Goal: Task Accomplishment & Management: Complete application form

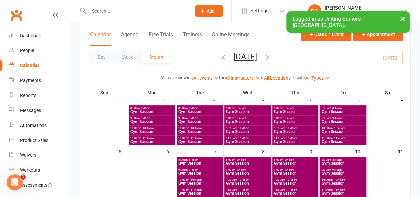
scroll to position [33, 0]
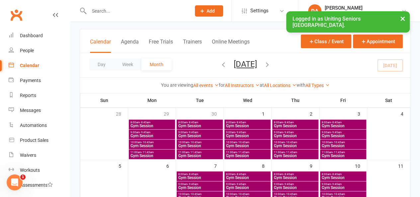
click at [126, 13] on input "text" at bounding box center [136, 10] width 99 height 9
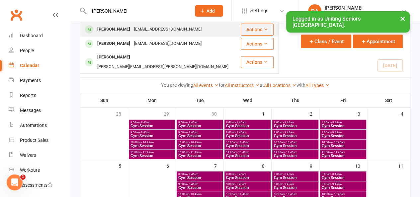
type input "[PERSON_NAME]"
click at [132, 28] on div "[EMAIL_ADDRESS][DOMAIN_NAME]" at bounding box center [167, 30] width 71 height 10
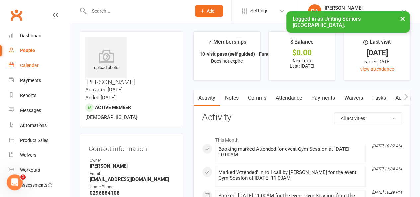
click at [24, 65] on div "Calendar" at bounding box center [29, 65] width 19 height 5
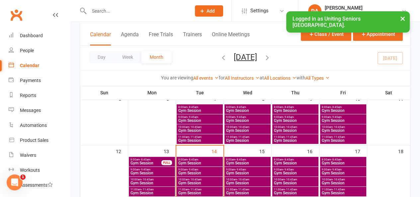
scroll to position [133, 0]
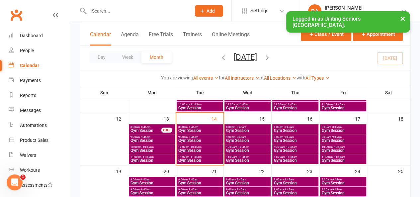
click at [234, 146] on span "10:00am - 10:45am" at bounding box center [247, 146] width 43 height 3
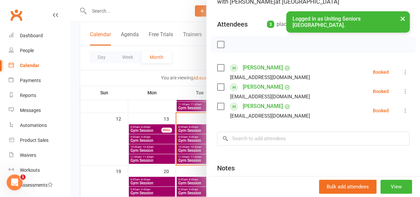
scroll to position [66, 0]
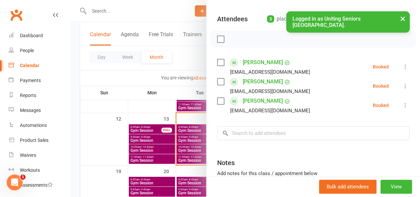
click at [187, 136] on div at bounding box center [244, 98] width 349 height 197
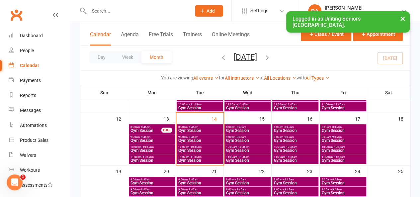
click at [283, 146] on span "10:00am - 10:45am" at bounding box center [294, 146] width 43 height 3
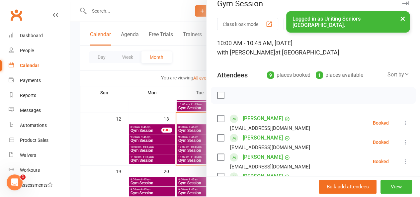
scroll to position [0, 0]
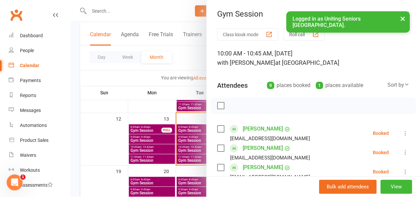
click at [183, 143] on div at bounding box center [244, 98] width 349 height 197
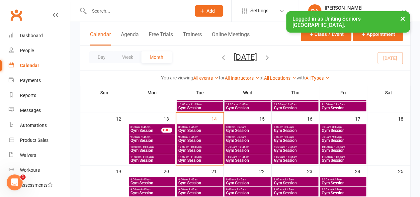
click at [330, 145] on span "10:00am - 10:45am" at bounding box center [342, 146] width 43 height 3
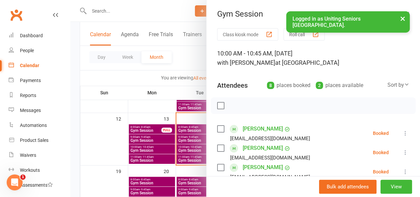
click at [167, 127] on div at bounding box center [244, 98] width 349 height 197
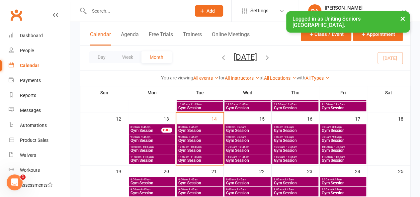
click at [205, 159] on span "Gym Session" at bounding box center [199, 160] width 43 height 4
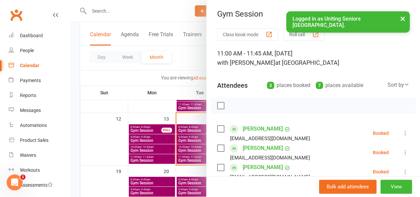
scroll to position [66, 0]
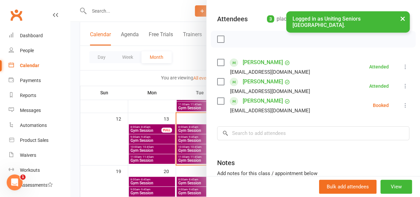
click at [100, 13] on div at bounding box center [244, 98] width 349 height 197
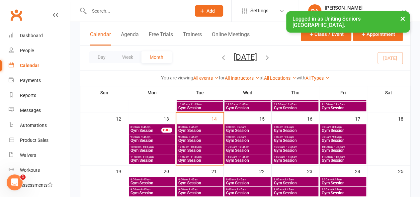
click at [100, 13] on input "text" at bounding box center [136, 10] width 99 height 9
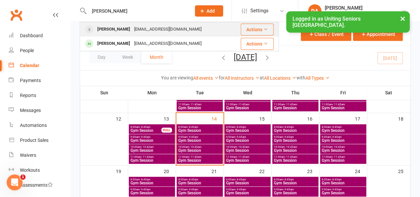
type input "[PERSON_NAME]"
click at [127, 28] on div "[PERSON_NAME]" at bounding box center [113, 30] width 37 height 10
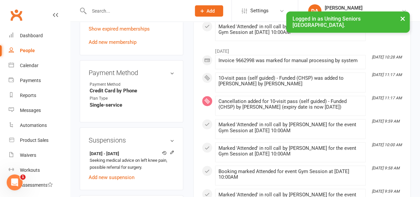
scroll to position [531, 0]
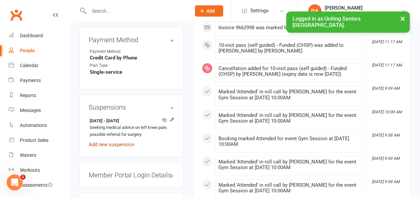
click at [126, 141] on link "Add new suspension" at bounding box center [112, 144] width 46 height 6
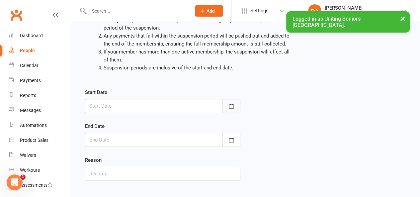
click at [228, 108] on icon "button" at bounding box center [231, 106] width 7 height 7
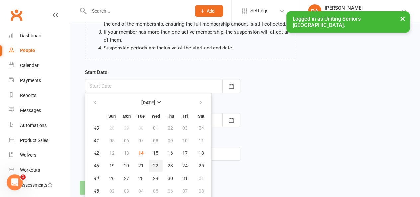
click at [155, 165] on span "22" at bounding box center [155, 165] width 5 height 5
type input "[DATE]"
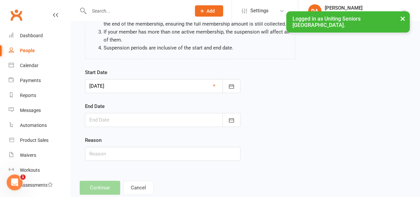
click at [152, 117] on div at bounding box center [162, 120] width 155 height 14
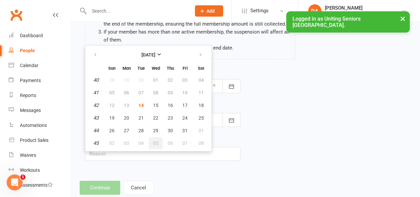
click at [156, 142] on span "05" at bounding box center [155, 142] width 5 height 5
type input "[DATE]"
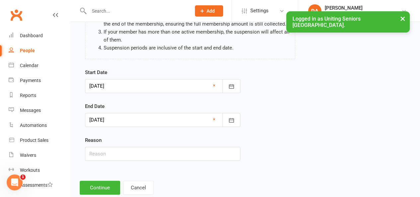
scroll to position [102, 0]
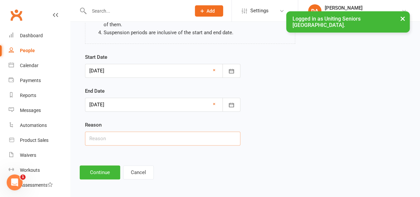
click at [135, 136] on input "text" at bounding box center [162, 138] width 155 height 14
type input "Seeking medical advice on influenza A"
click at [112, 174] on button "Continue" at bounding box center [100, 172] width 40 height 14
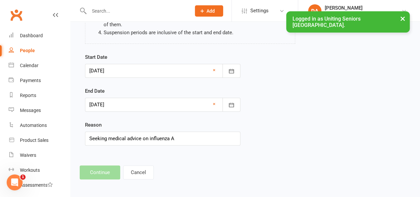
scroll to position [0, 0]
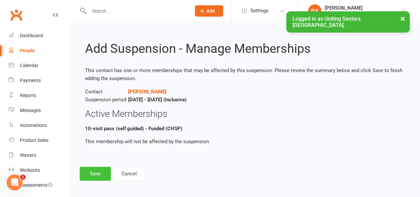
click at [88, 174] on button "Save" at bounding box center [95, 174] width 31 height 14
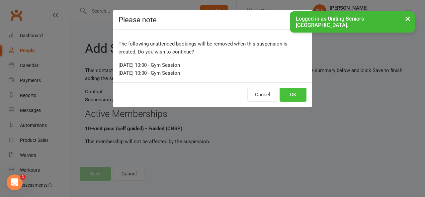
click at [287, 94] on button "OK" at bounding box center [292, 95] width 27 height 14
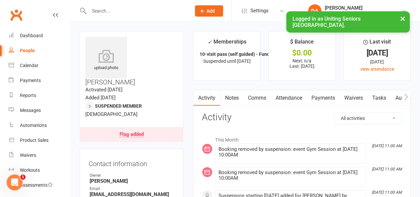
click at [27, 68] on div "Calendar" at bounding box center [29, 65] width 19 height 5
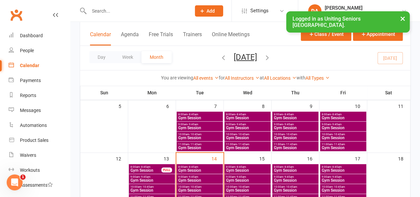
scroll to position [100, 0]
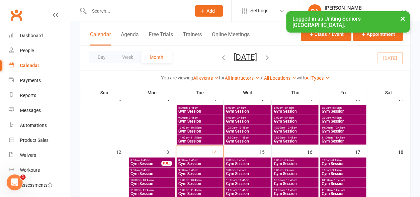
click at [194, 180] on span "- 10:45am" at bounding box center [195, 180] width 12 height 3
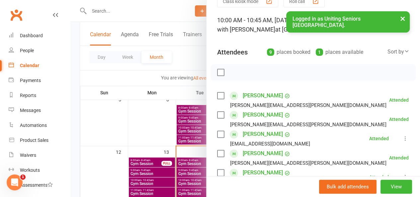
scroll to position [133, 0]
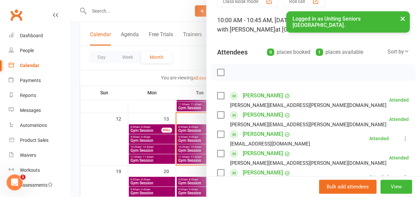
click at [181, 155] on div at bounding box center [244, 98] width 349 height 197
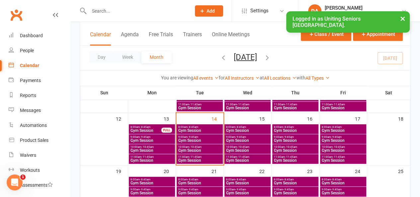
click at [184, 158] on span "Gym Session" at bounding box center [199, 160] width 43 height 4
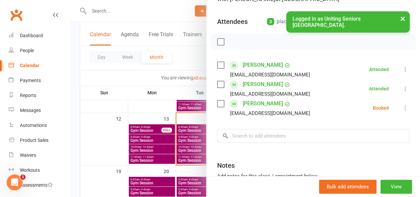
scroll to position [66, 0]
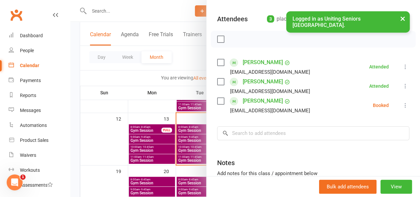
click at [217, 104] on label at bounding box center [220, 101] width 7 height 7
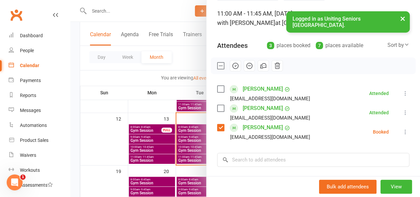
scroll to position [0, 0]
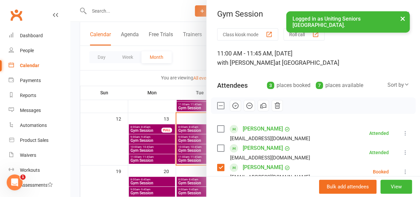
click at [232, 104] on icon "button" at bounding box center [235, 105] width 7 height 7
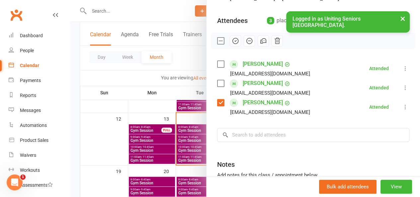
scroll to position [66, 0]
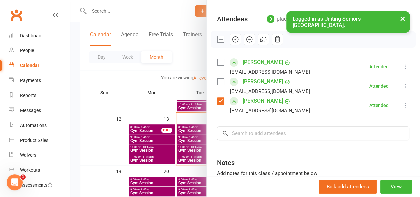
click at [403, 16] on button "×" at bounding box center [403, 18] width 12 height 14
